Goal: Task Accomplishment & Management: Manage account settings

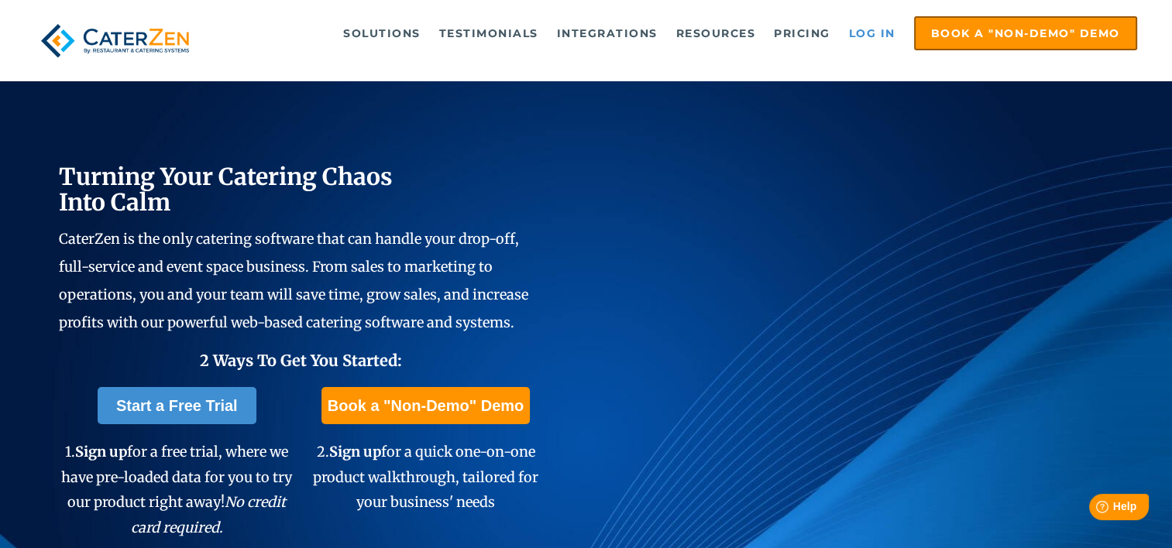
click at [874, 35] on link "Log in" at bounding box center [872, 33] width 62 height 31
click at [883, 34] on link "Log in" at bounding box center [872, 33] width 62 height 31
click at [878, 30] on link "Log in" at bounding box center [872, 33] width 62 height 31
